Goal: Task Accomplishment & Management: Manage account settings

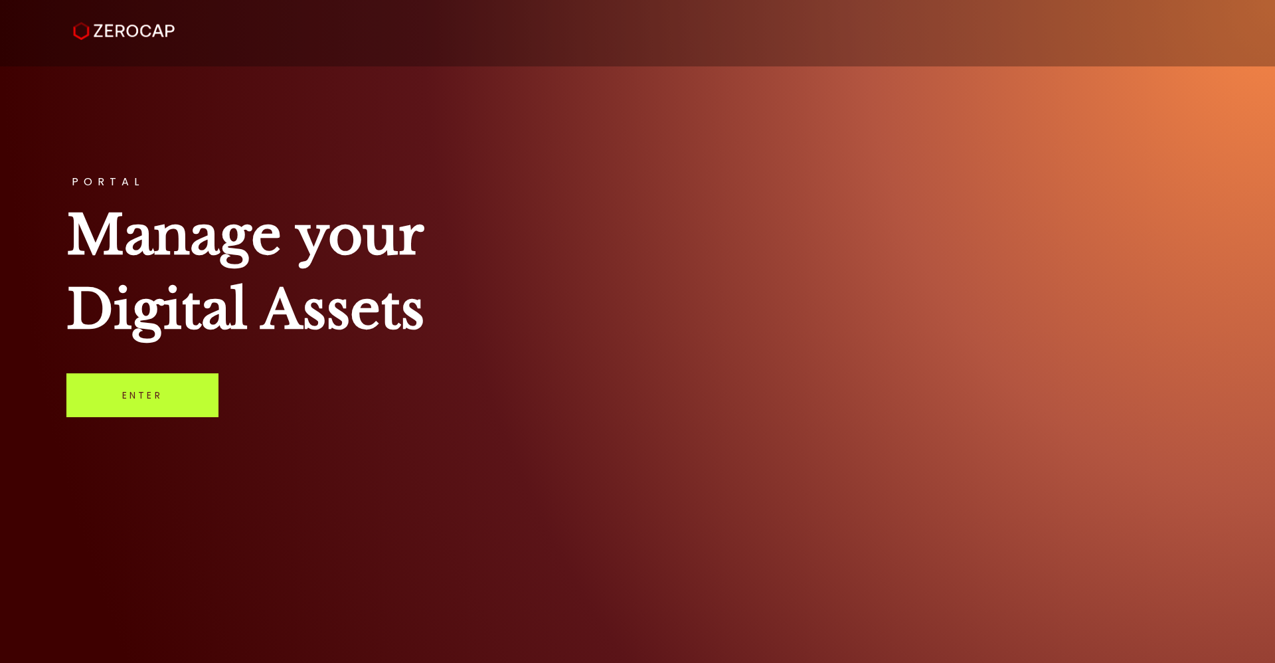
click at [116, 400] on link "Enter" at bounding box center [142, 395] width 152 height 44
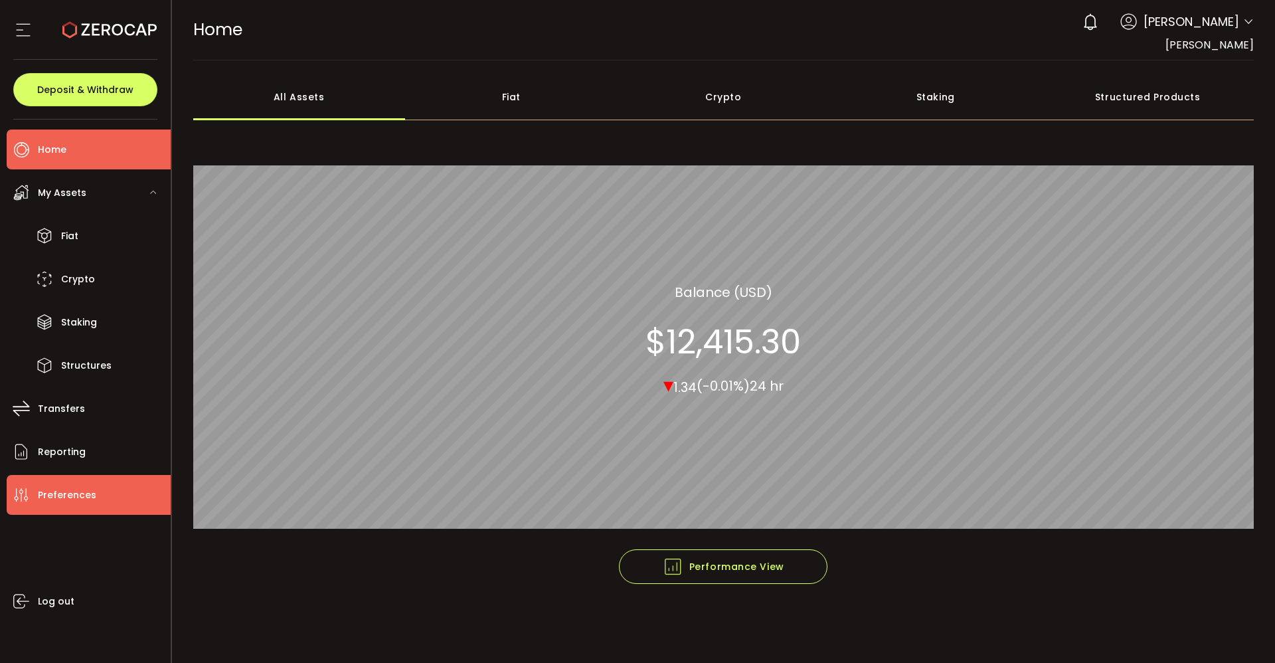
click at [78, 490] on span "Preferences" at bounding box center [67, 494] width 58 height 19
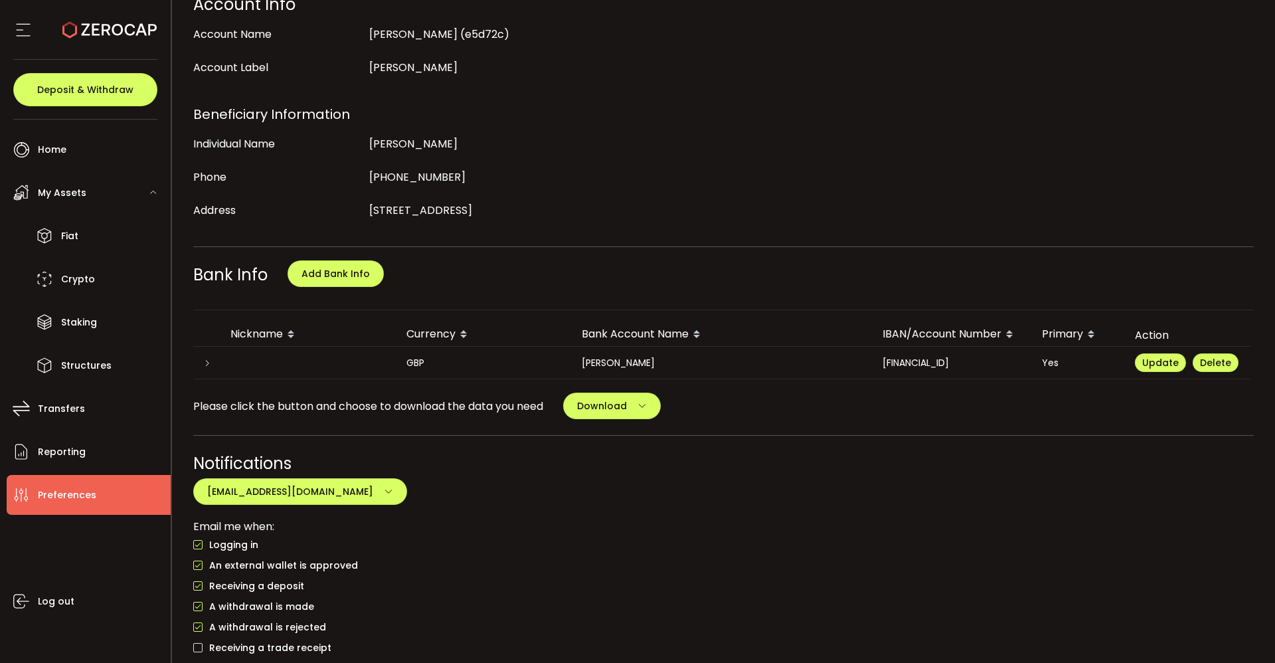
scroll to position [272, 0]
